Goal: Find specific page/section: Find specific page/section

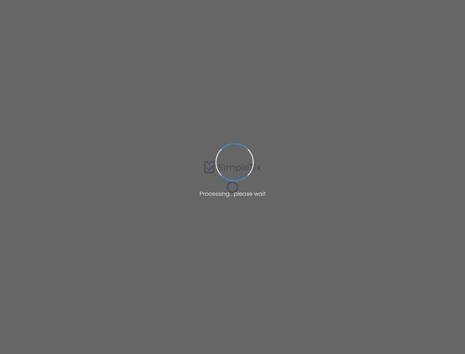
type input "[URL][DOMAIN_NAME]"
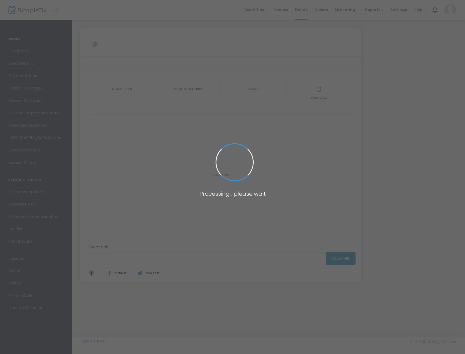
type input "[URL][DOMAIN_NAME]"
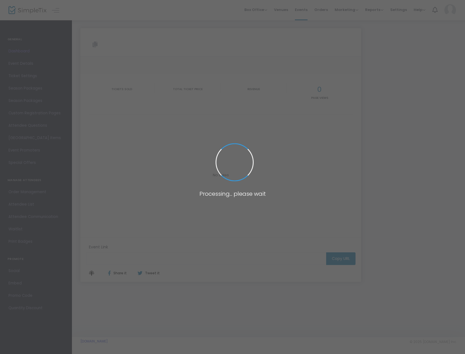
type input "[URL][DOMAIN_NAME]"
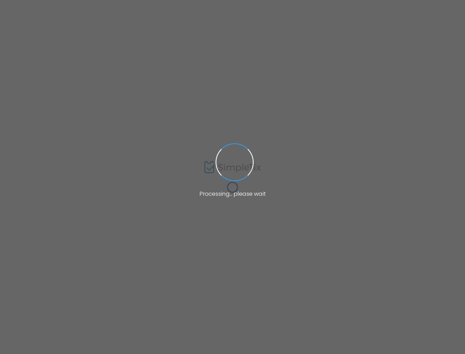
type input "[URL][DOMAIN_NAME]"
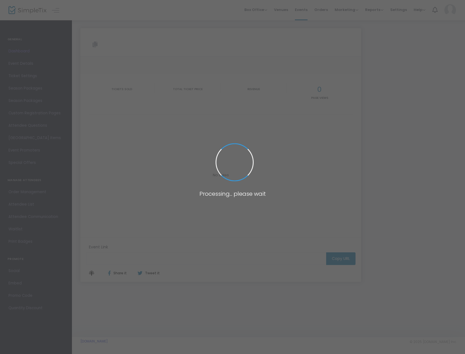
type input "[URL][DOMAIN_NAME]"
